Goal: Find specific page/section: Find specific page/section

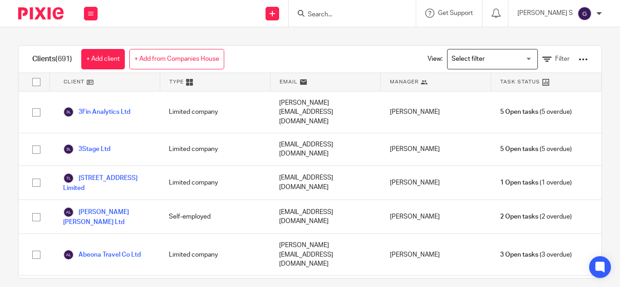
click at [365, 7] on div at bounding box center [352, 13] width 127 height 27
click at [353, 14] on input "Search" at bounding box center [348, 15] width 82 height 8
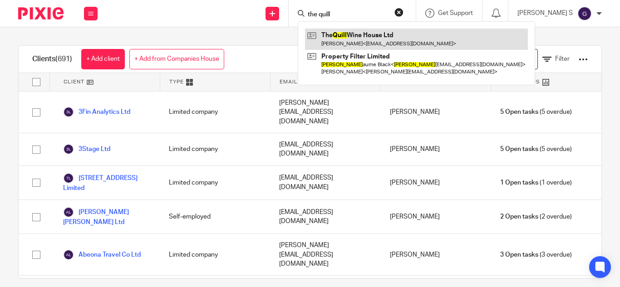
type input "the quill"
click at [395, 37] on link at bounding box center [416, 39] width 223 height 21
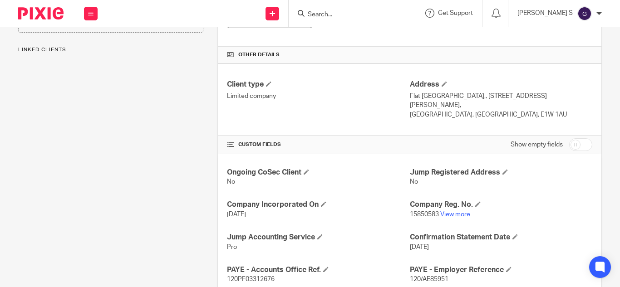
scroll to position [213, 0]
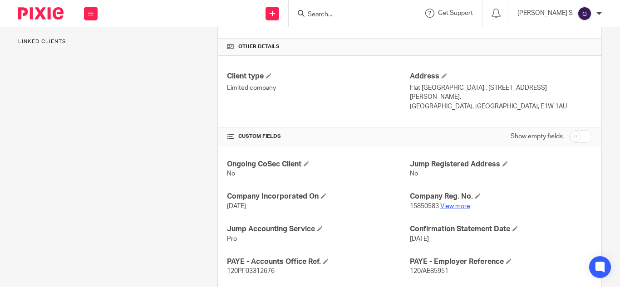
click at [455, 203] on link "View more" at bounding box center [455, 206] width 30 height 6
